Goal: Find specific fact: Find specific fact

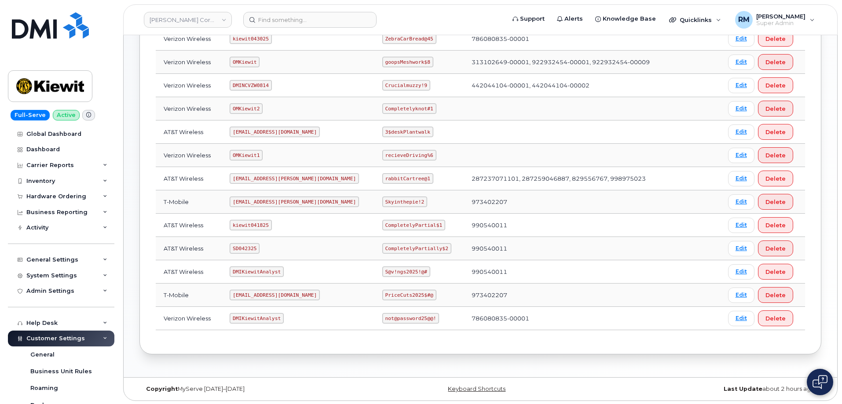
scroll to position [175, 0]
click at [249, 246] on code "SD042325" at bounding box center [245, 247] width 30 height 11
copy code "SD042325"
drag, startPoint x: 357, startPoint y: 247, endPoint x: 438, endPoint y: 239, distance: 82.2
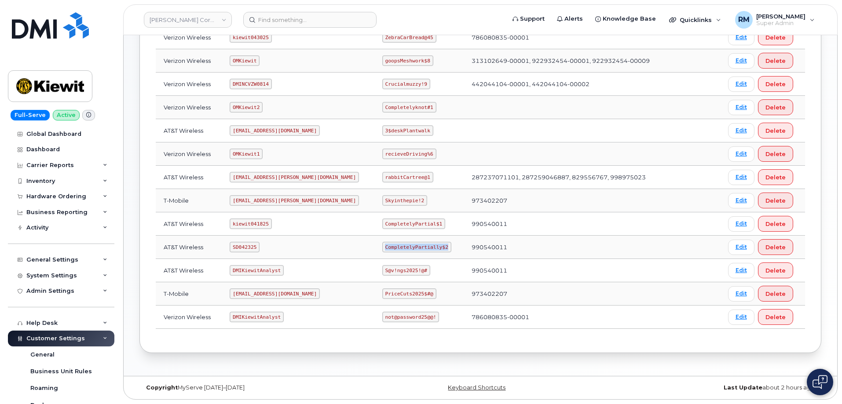
click at [438, 259] on tr "AT&T Wireless SD042325 CompletelyPartially$2 990540011 Edit Delete" at bounding box center [481, 270] width 650 height 23
copy code "CompletelyPartially$2"
click at [382, 248] on code "CompletelyPartially$2" at bounding box center [416, 247] width 69 height 11
drag, startPoint x: 357, startPoint y: 246, endPoint x: 416, endPoint y: 250, distance: 59.5
click at [416, 250] on code "CompletelyPartially$2" at bounding box center [416, 247] width 69 height 11
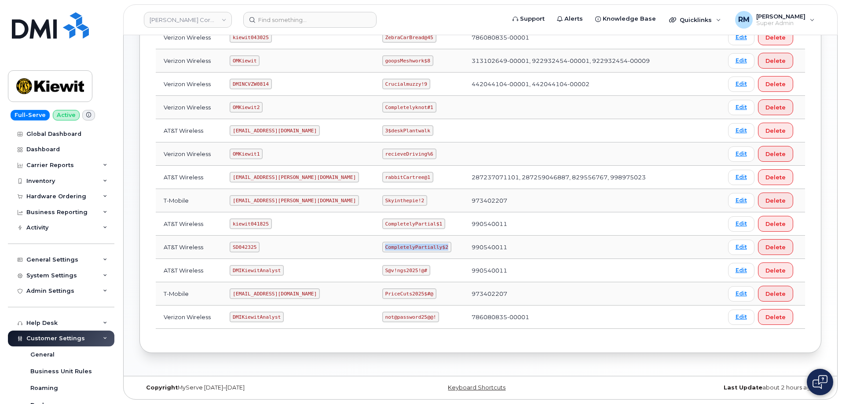
copy code "CompletelyPartially$2"
